Goal: Transaction & Acquisition: Purchase product/service

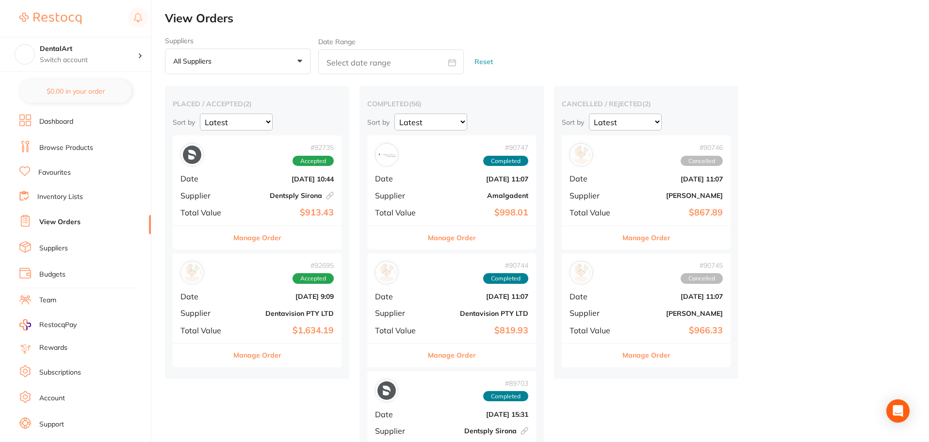
drag, startPoint x: 277, startPoint y: 317, endPoint x: 272, endPoint y: 319, distance: 5.5
click at [275, 318] on div "placed / accepted ( 2 ) Sort by Latest Notification # 92735 Accepted Date [DATE…" at bounding box center [257, 232] width 184 height 292
click at [266, 300] on b "[DATE] 9:09" at bounding box center [285, 296] width 97 height 8
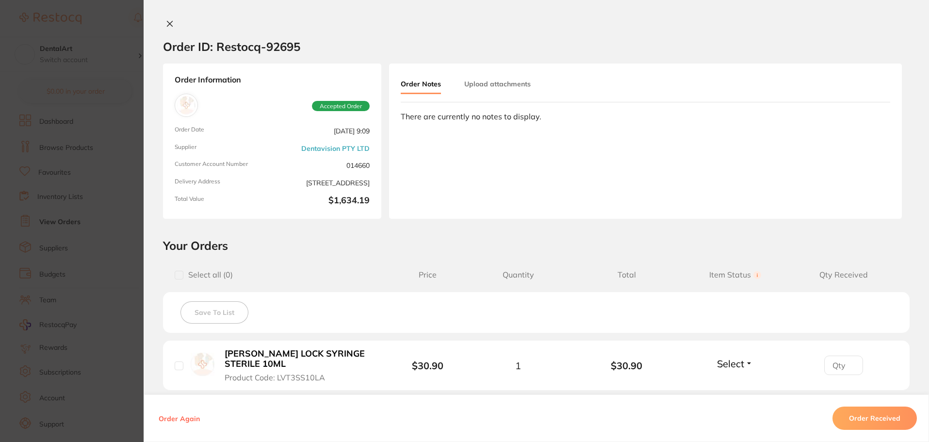
click at [104, 79] on section "Order ID: Restocq- 92695 Order Information Accepted Order Order Date [DATE] 9:0…" at bounding box center [464, 221] width 929 height 442
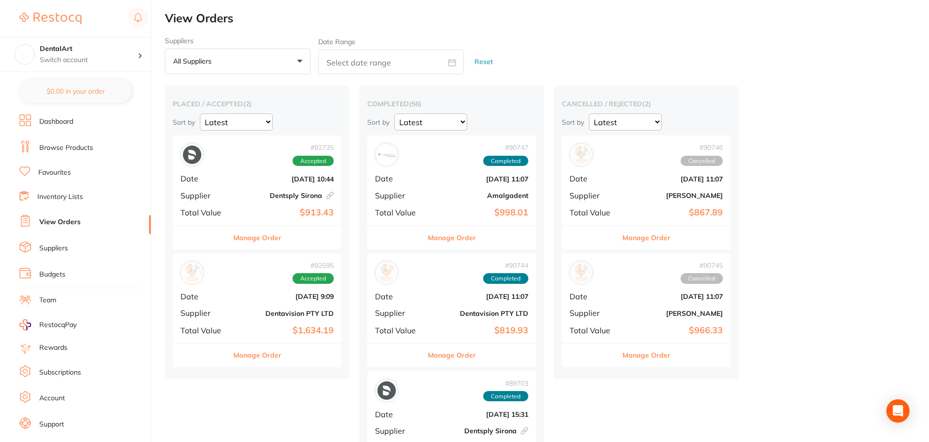
click at [246, 189] on div "# 92735 Accepted Date [DATE] 10:44 Supplier Dentsply [GEOGRAPHIC_DATA] This ord…" at bounding box center [257, 180] width 169 height 90
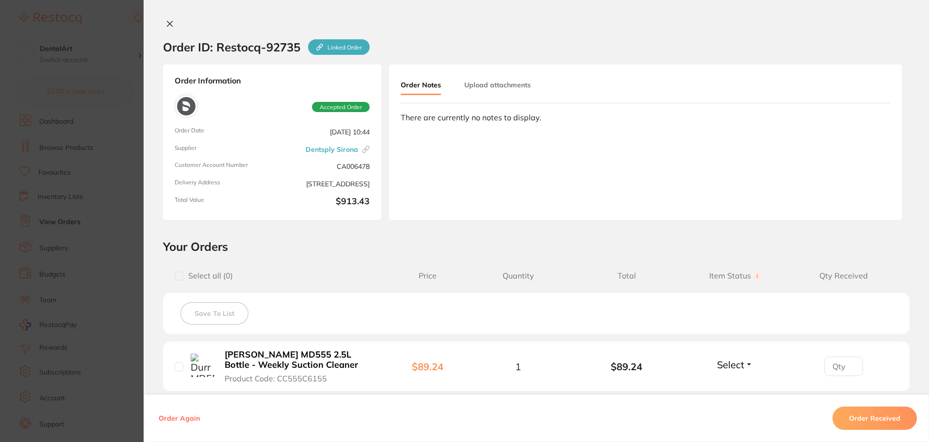
click at [96, 162] on section "Order ID: Restocq- 92735 Linked Order Order Information Accepted Order Order Da…" at bounding box center [464, 221] width 929 height 442
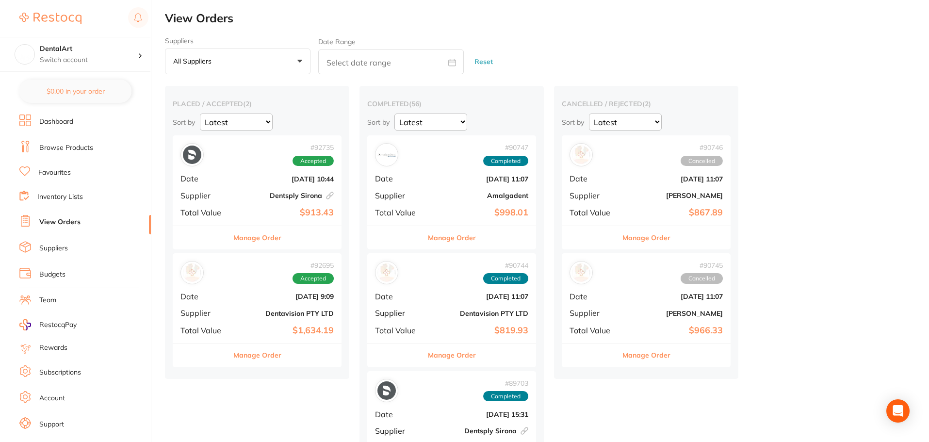
click at [64, 152] on link "Browse Products" at bounding box center [66, 148] width 54 height 10
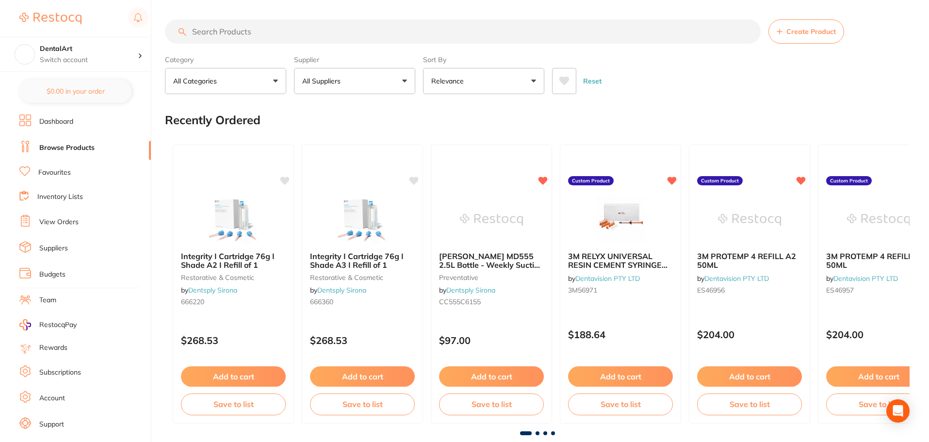
click at [257, 37] on input "search" at bounding box center [462, 31] width 595 height 24
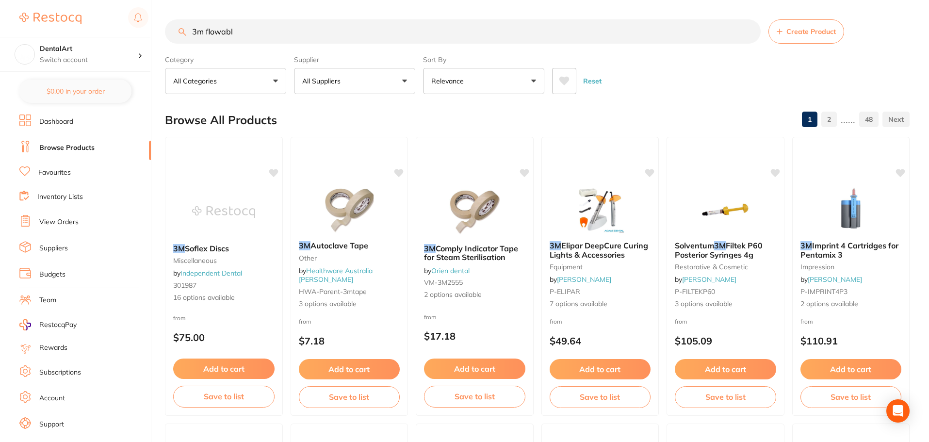
type input "3m flowable"
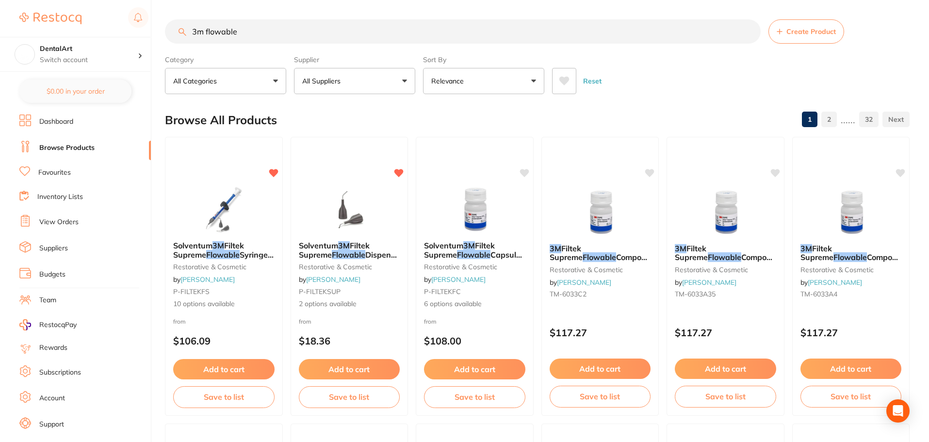
drag, startPoint x: 265, startPoint y: 29, endPoint x: 84, endPoint y: 13, distance: 181.5
click at [84, 13] on div "$0.00 DentalArt Switch account DentalArt $0.00 in your order Dashboard Browse P…" at bounding box center [464, 221] width 929 height 442
click at [398, 79] on button "All Suppliers" at bounding box center [354, 81] width 121 height 26
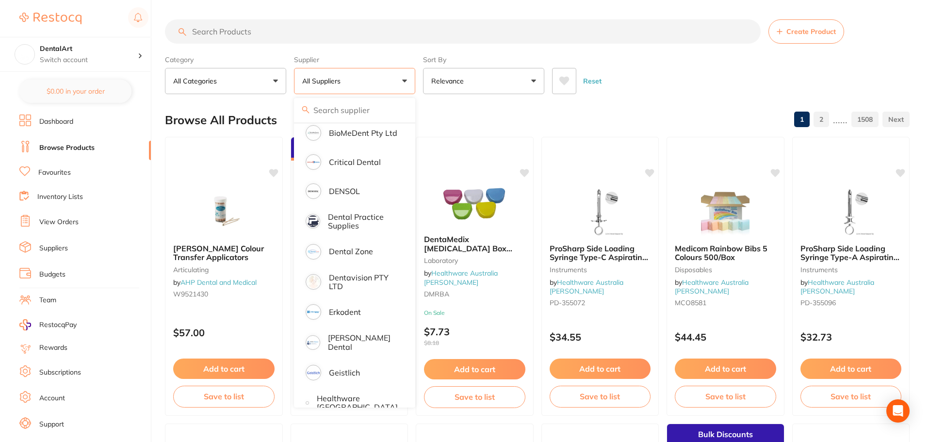
scroll to position [242, 0]
click at [364, 292] on li "Dentavision PTY LTD" at bounding box center [354, 280] width 113 height 30
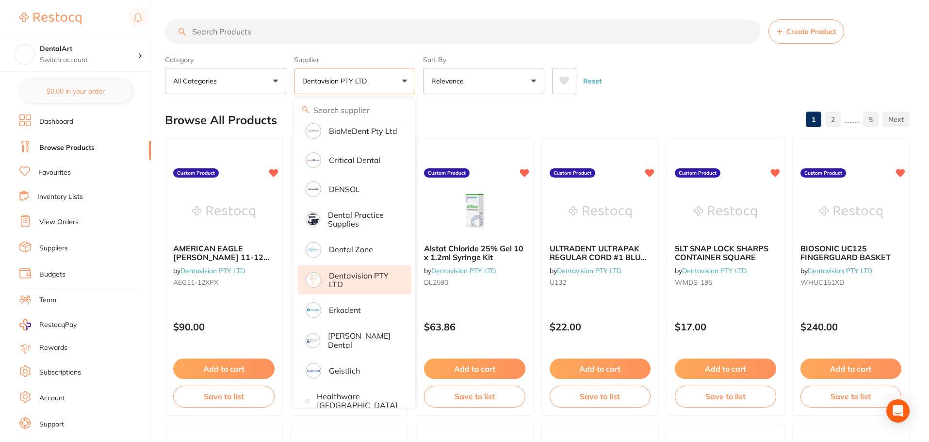
click at [229, 24] on input "search" at bounding box center [462, 31] width 595 height 24
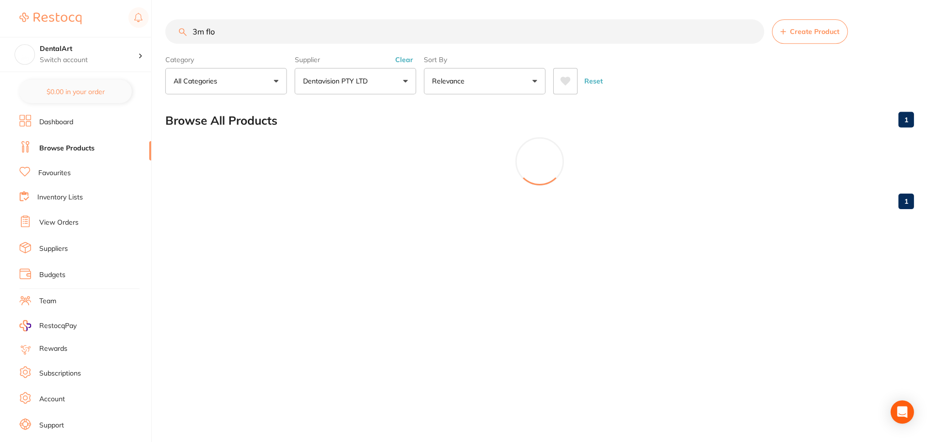
scroll to position [211, 0]
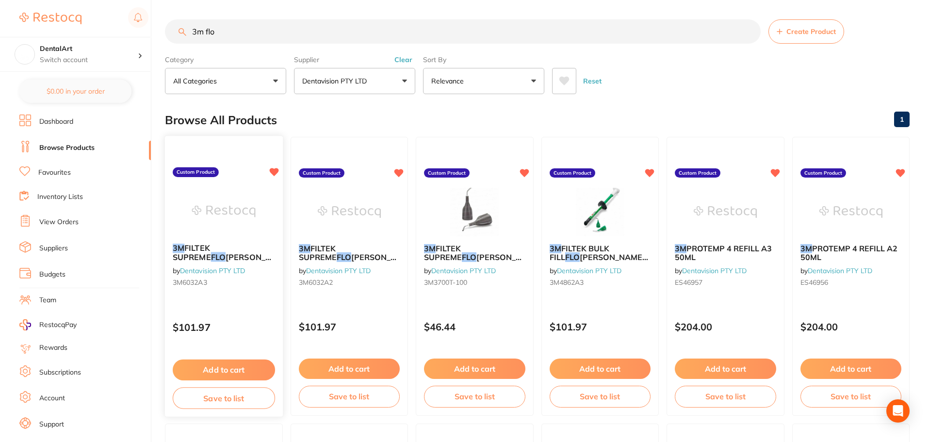
type input "3m flo"
click at [214, 221] on img at bounding box center [223, 212] width 63 height 48
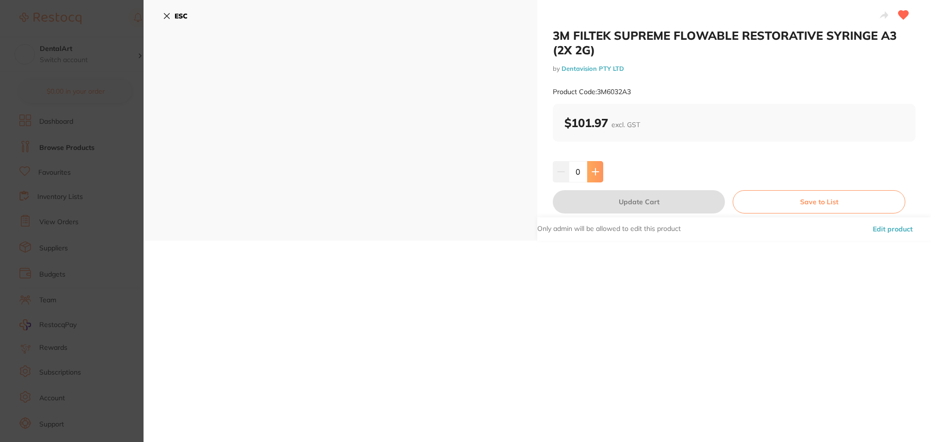
click at [593, 177] on button at bounding box center [595, 171] width 16 height 21
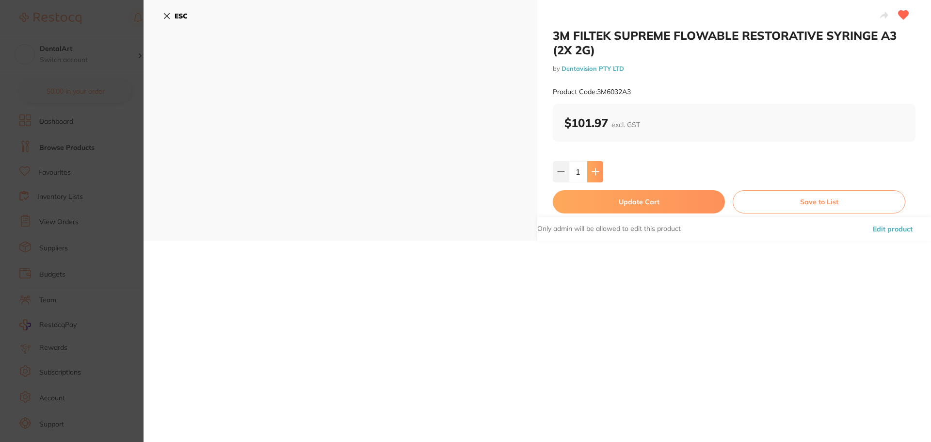
click at [593, 177] on button at bounding box center [595, 171] width 16 height 21
type input "2"
click at [615, 207] on button "Update Cart" at bounding box center [639, 201] width 172 height 23
checkbox input "false"
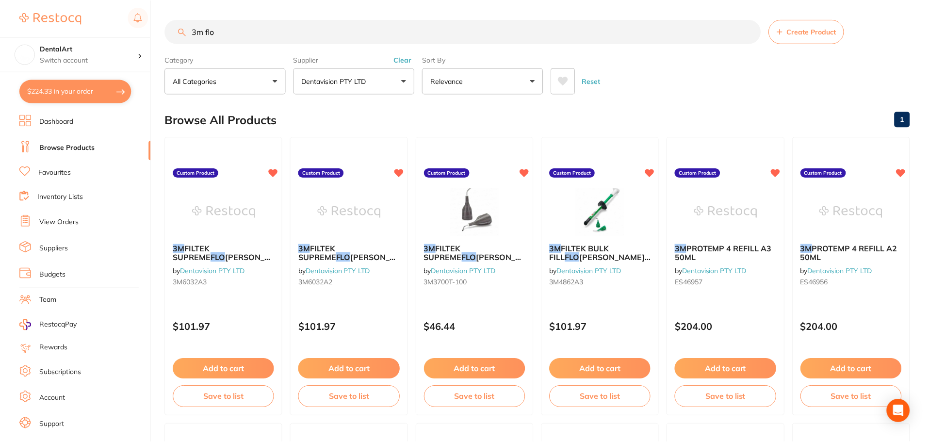
scroll to position [0, 0]
